Goal: Information Seeking & Learning: Find specific fact

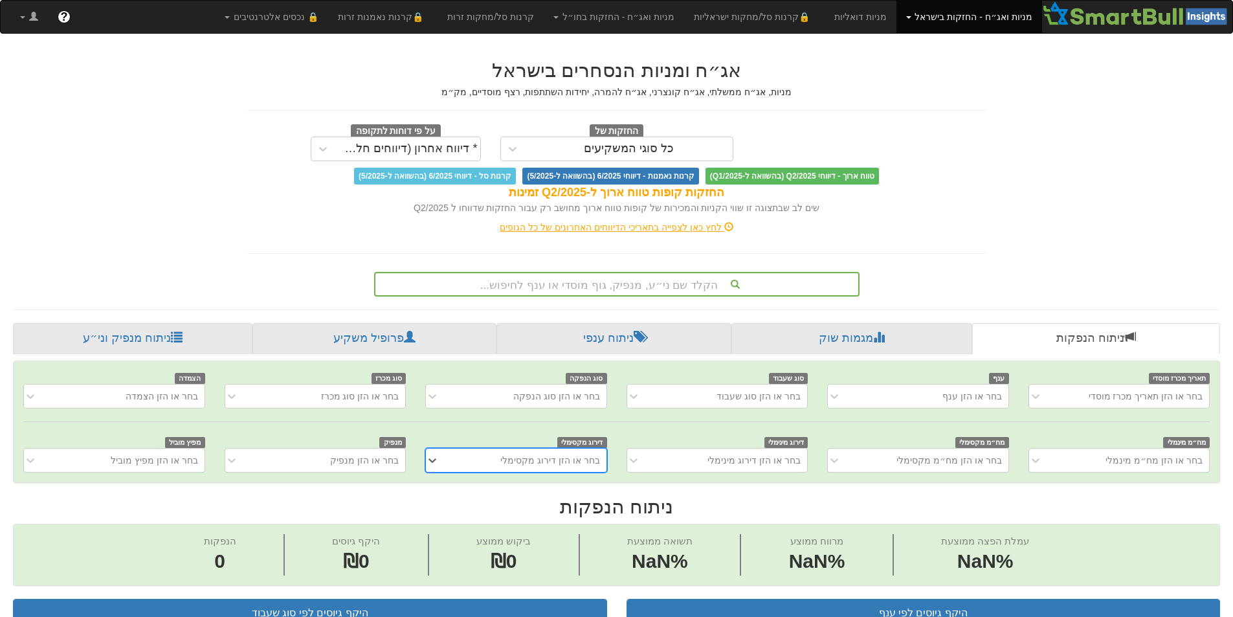
scroll to position [0, 10]
click at [589, 282] on div "הקלד שם ני״ע, מנפיק, גוף מוסדי או ענף לחיפוש..." at bounding box center [616, 284] width 483 height 22
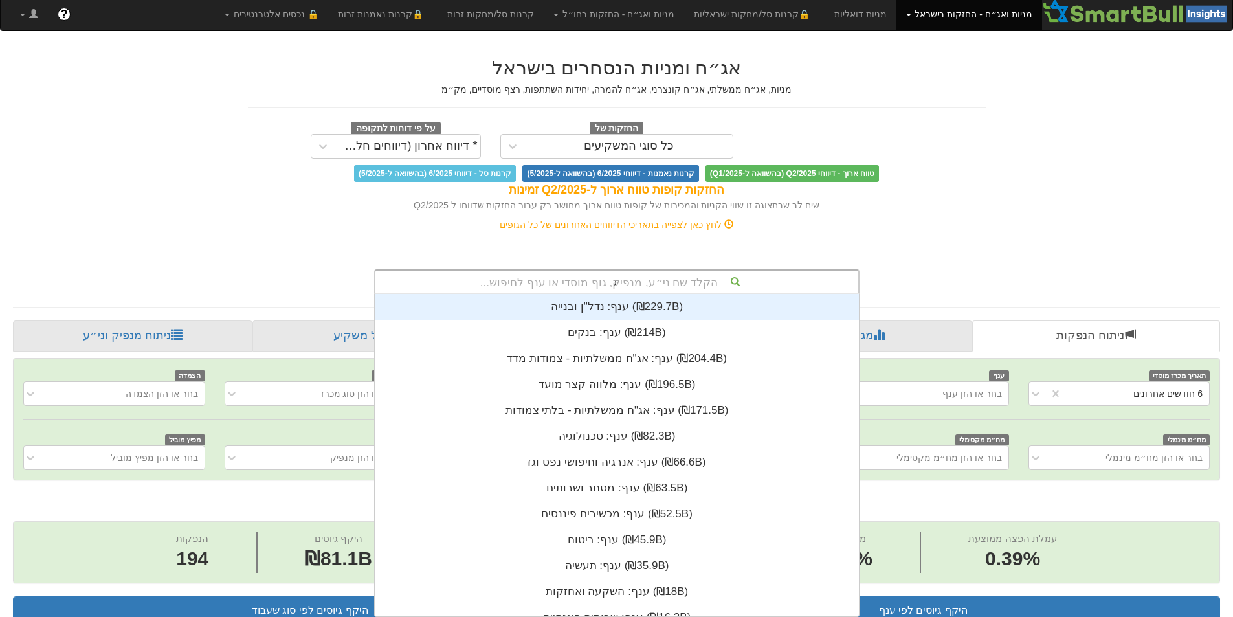
scroll to position [0, 0]
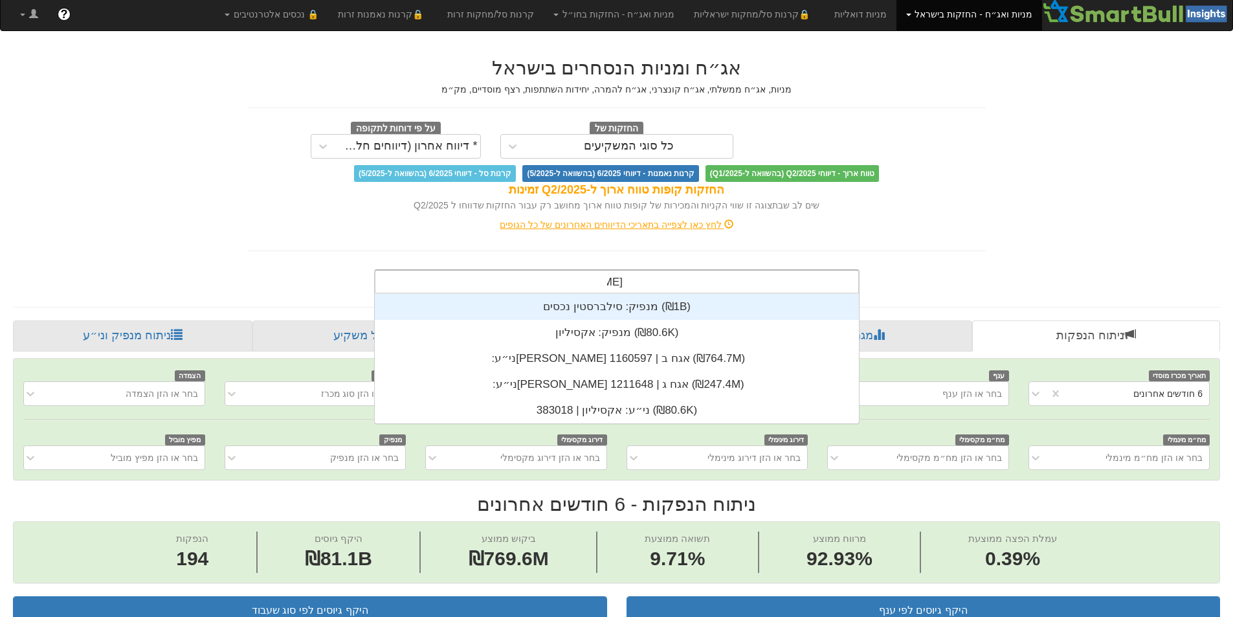
type input "סילבר"
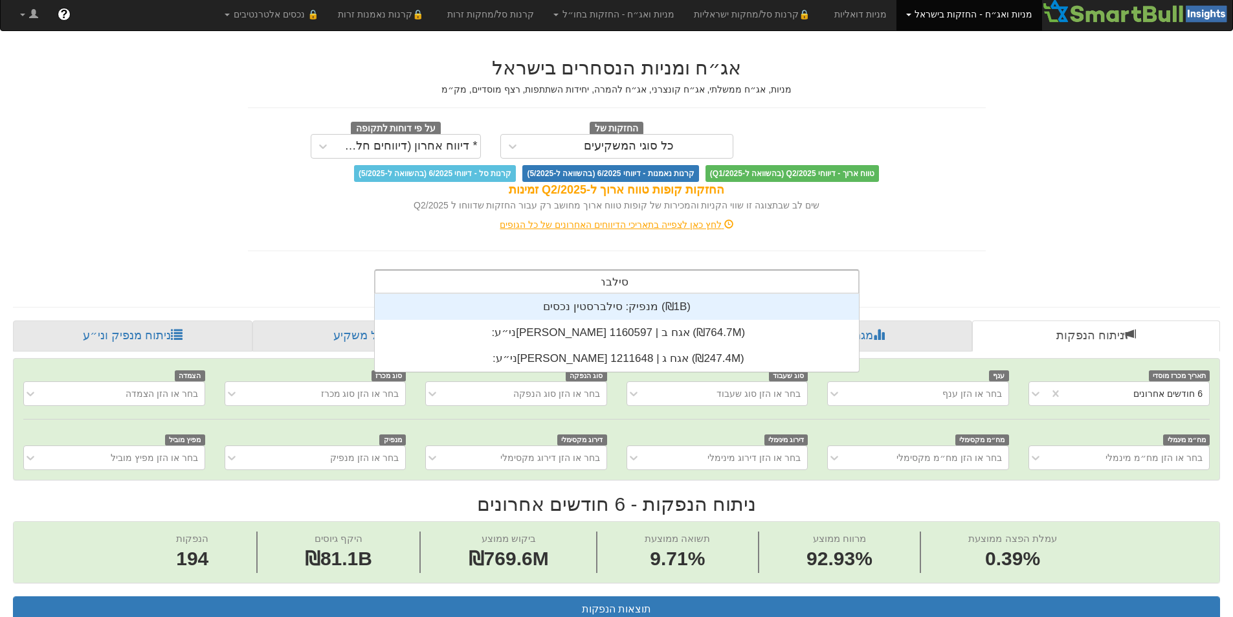
scroll to position [0, 2359]
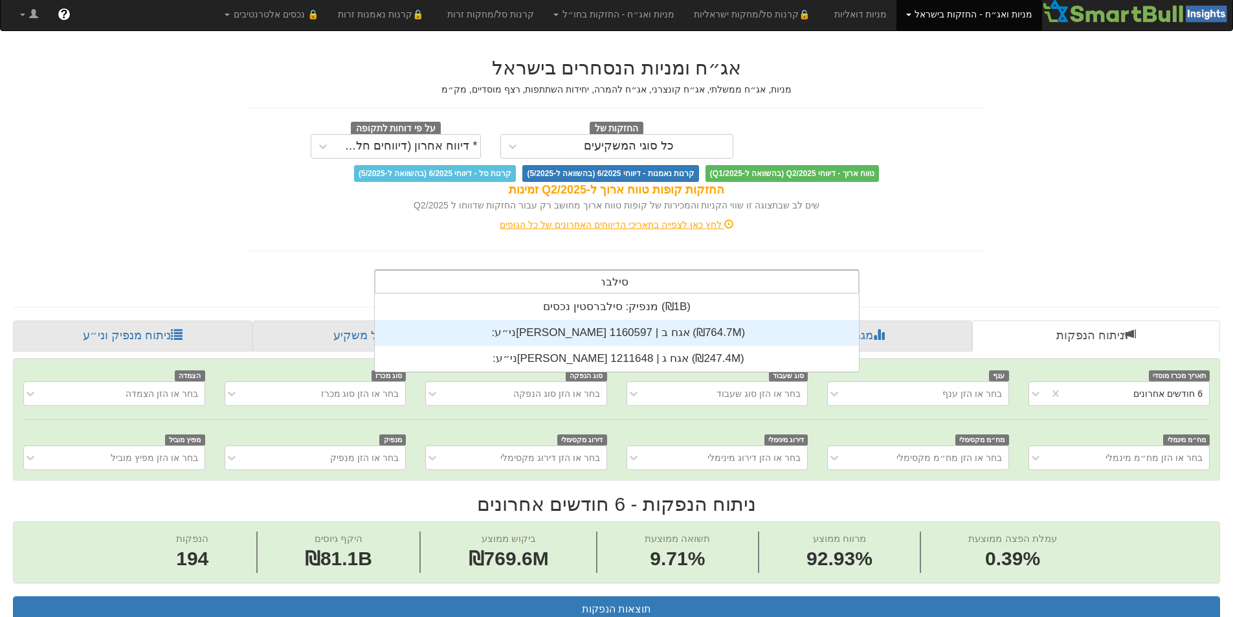
click at [586, 337] on div "ני״ע: ‏[PERSON_NAME] אגח ב | 1160597 ‎(₪764.7M)‎" at bounding box center [617, 333] width 484 height 26
